Goal: Information Seeking & Learning: Find specific fact

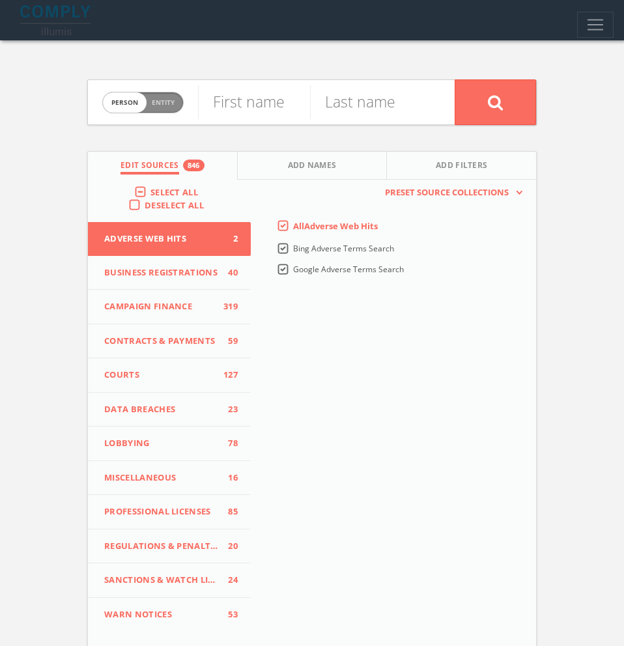
click at [244, 158] on div "× Meet Comply – the Partner for Compliance Officers [DATE] marks a new era of C…" at bounding box center [311, 375] width 591 height 434
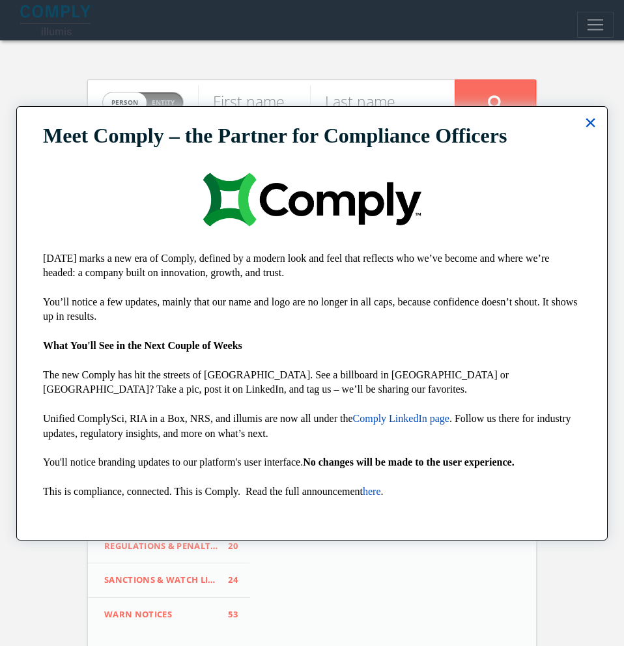
click at [585, 131] on button "×" at bounding box center [590, 122] width 12 height 21
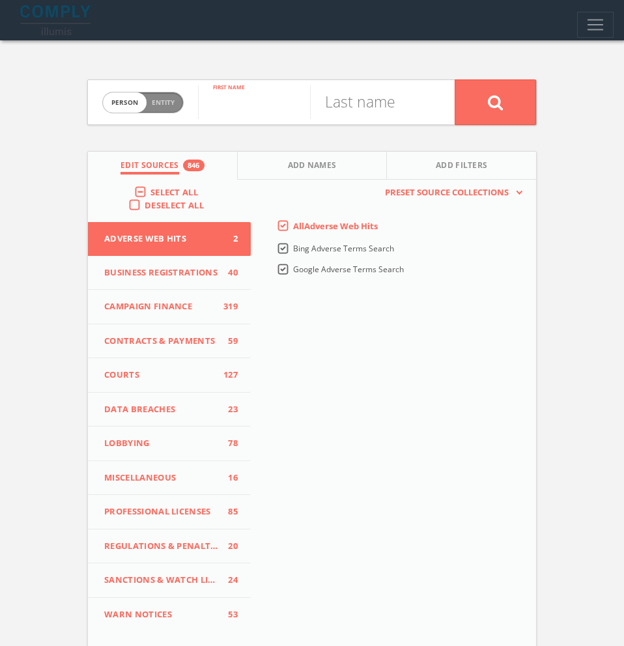
click at [247, 94] on input "text" at bounding box center [254, 102] width 112 height 34
paste input "[PERSON_NAME]"
click at [261, 111] on input "[PERSON_NAME]" at bounding box center [254, 102] width 112 height 34
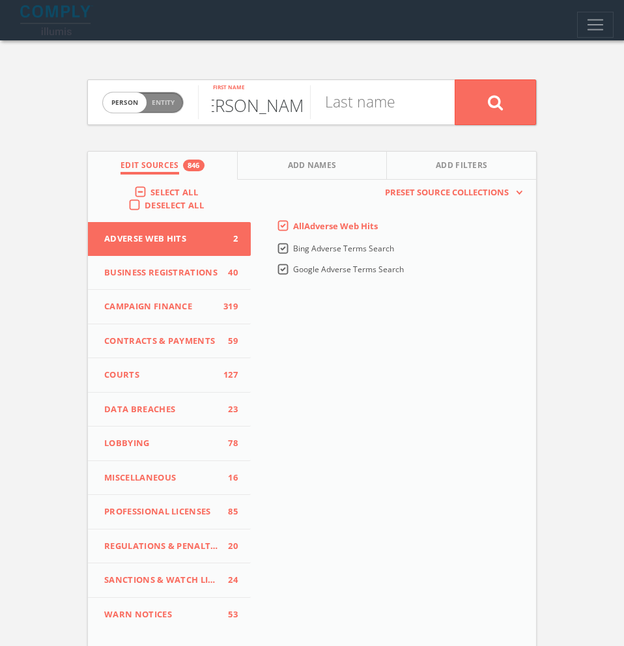
type input "[PERSON_NAME]"
click at [385, 106] on input "text" at bounding box center [366, 102] width 112 height 34
paste input "[PERSON_NAME]"
type input "[PERSON_NAME]"
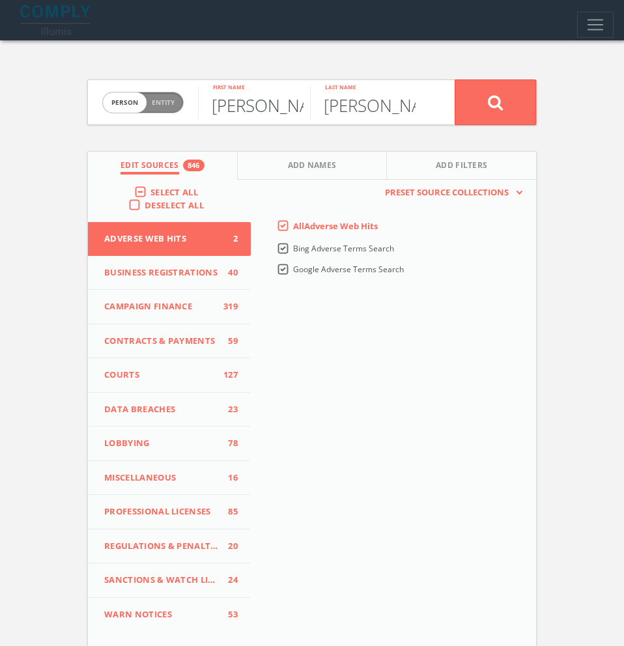
click at [257, 109] on input "[PERSON_NAME]" at bounding box center [254, 102] width 112 height 34
drag, startPoint x: 250, startPoint y: 104, endPoint x: 441, endPoint y: 116, distance: 191.8
click at [441, 116] on form "Person Entity person [PERSON_NAME] First name [PERSON_NAME] Last name" at bounding box center [311, 102] width 449 height 46
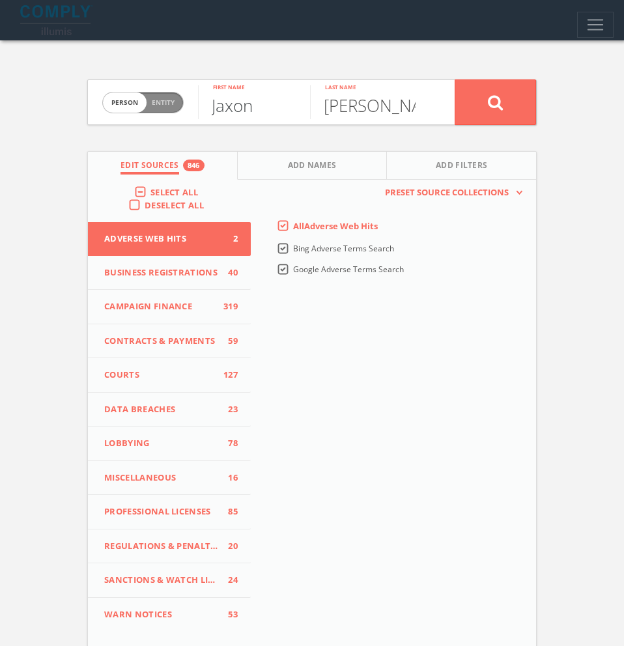
scroll to position [0, 0]
type input "Jaxon"
click at [454, 79] on button at bounding box center [494, 102] width 81 height 46
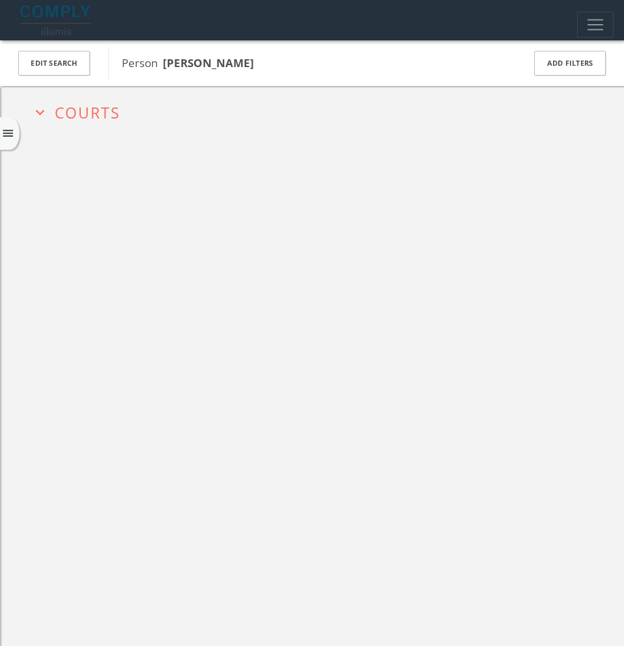
click at [100, 115] on span "Courts" at bounding box center [88, 112] width 66 height 21
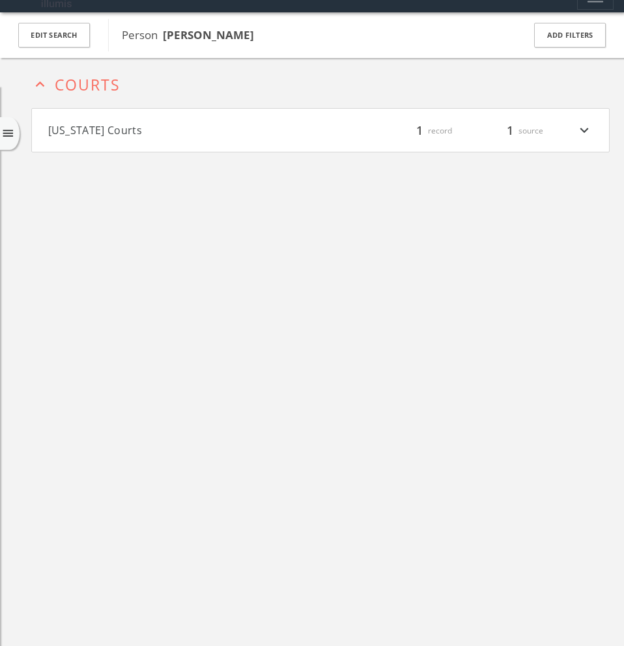
click at [142, 144] on h4 "[US_STATE] Courts filter_list 1 record 1 source expand_more" at bounding box center [320, 130] width 577 height 43
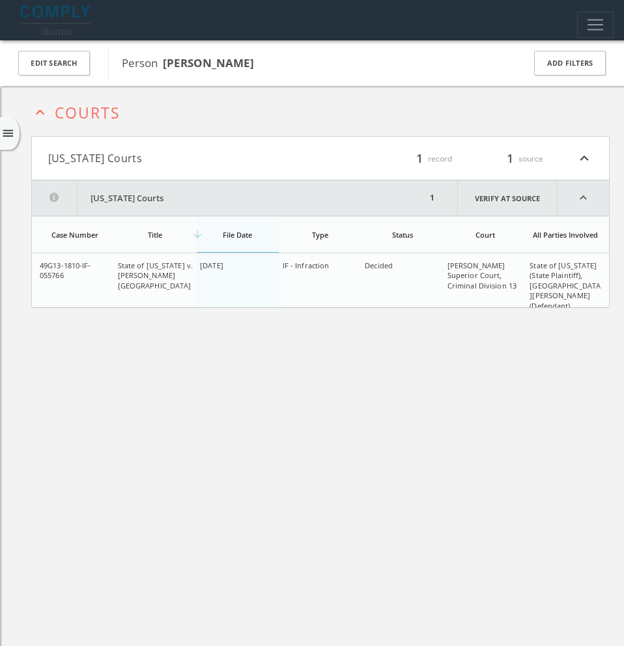
click at [93, 111] on span "Courts" at bounding box center [88, 112] width 66 height 21
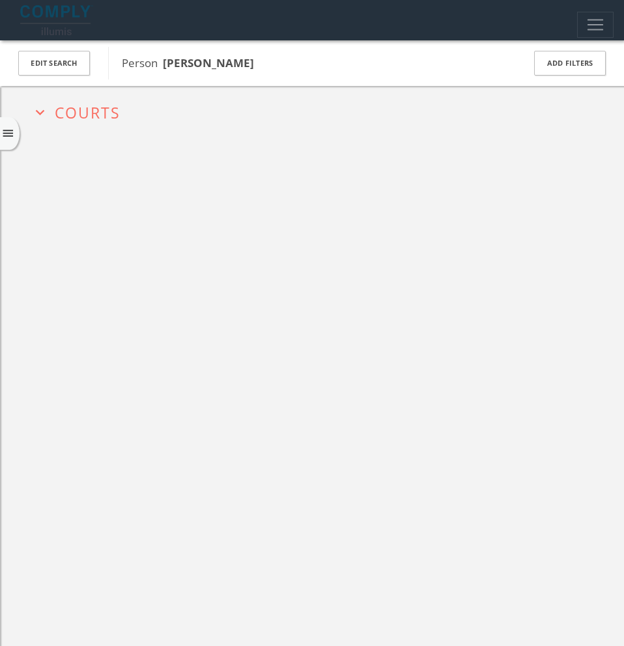
click at [5, 137] on icon "menu" at bounding box center [8, 134] width 14 height 14
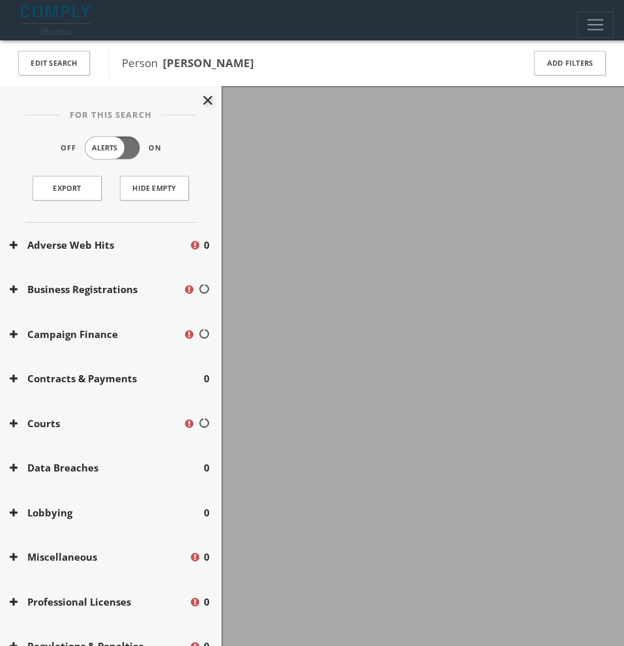
click at [367, 302] on div at bounding box center [312, 323] width 624 height 646
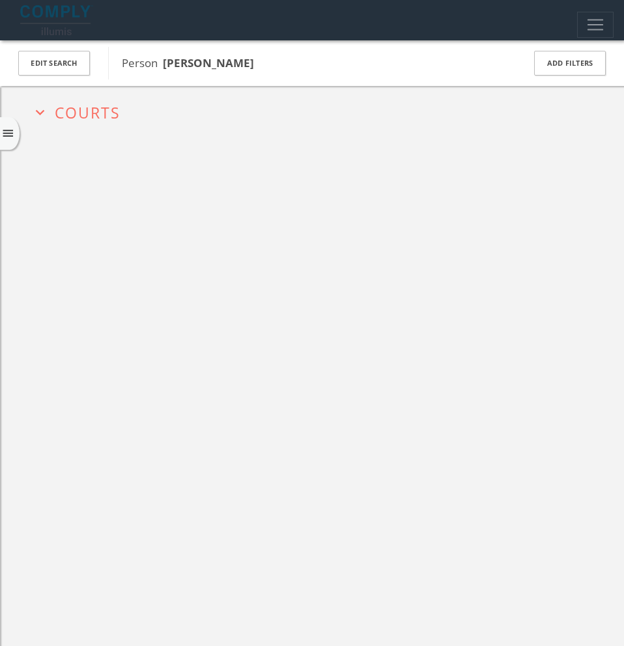
click at [0, 133] on div "menu" at bounding box center [10, 133] width 20 height 33
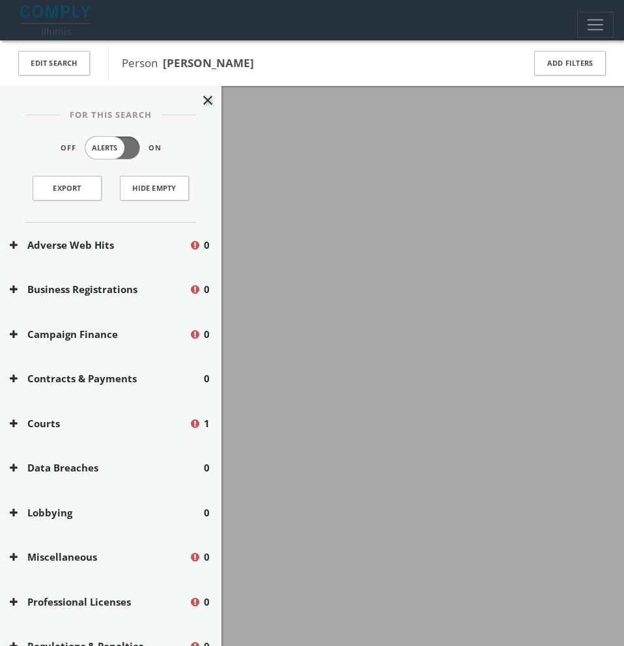
click at [344, 289] on div at bounding box center [312, 323] width 624 height 646
